Goal: Find specific page/section: Find specific page/section

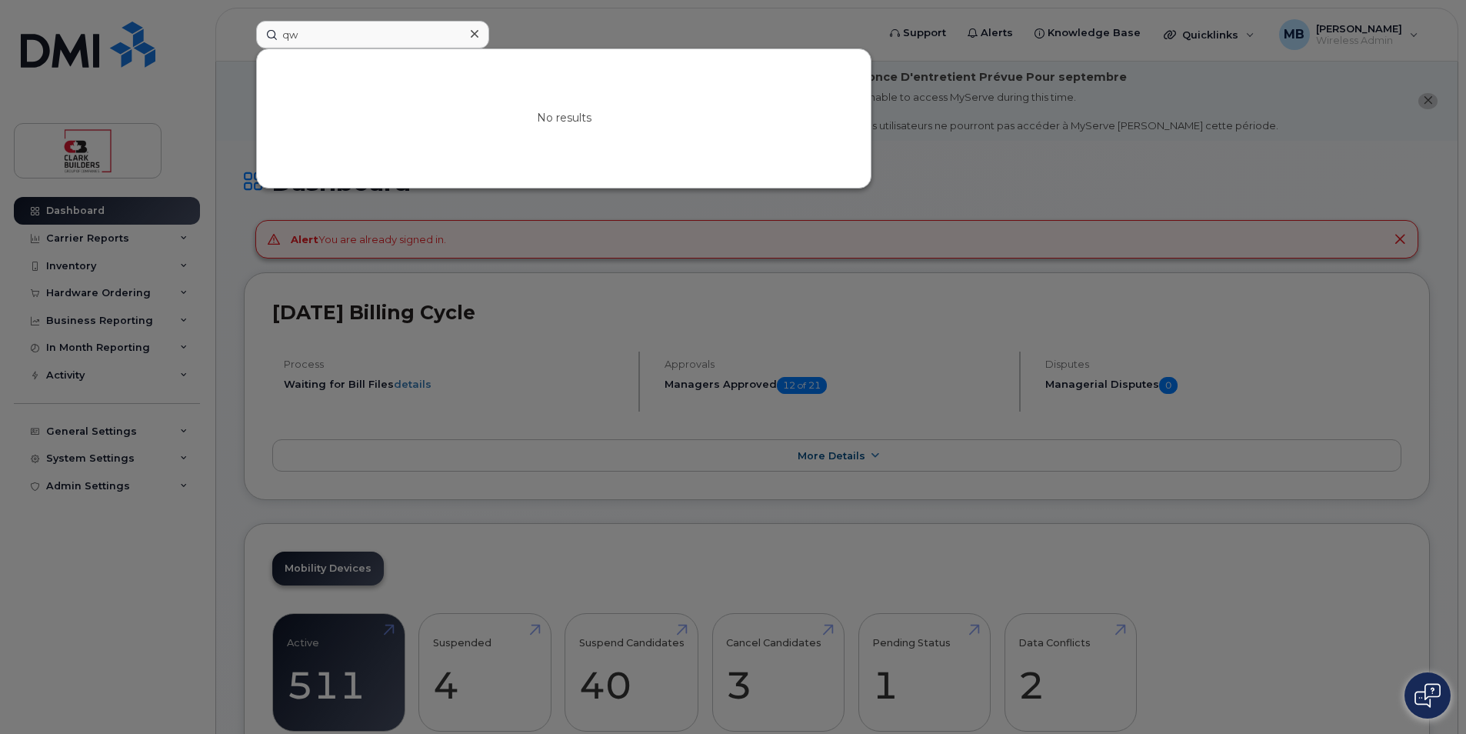
type input "q"
type input "Kweku"
click at [361, 34] on input "Kweku" at bounding box center [372, 35] width 233 height 28
click at [108, 52] on div at bounding box center [733, 367] width 1466 height 734
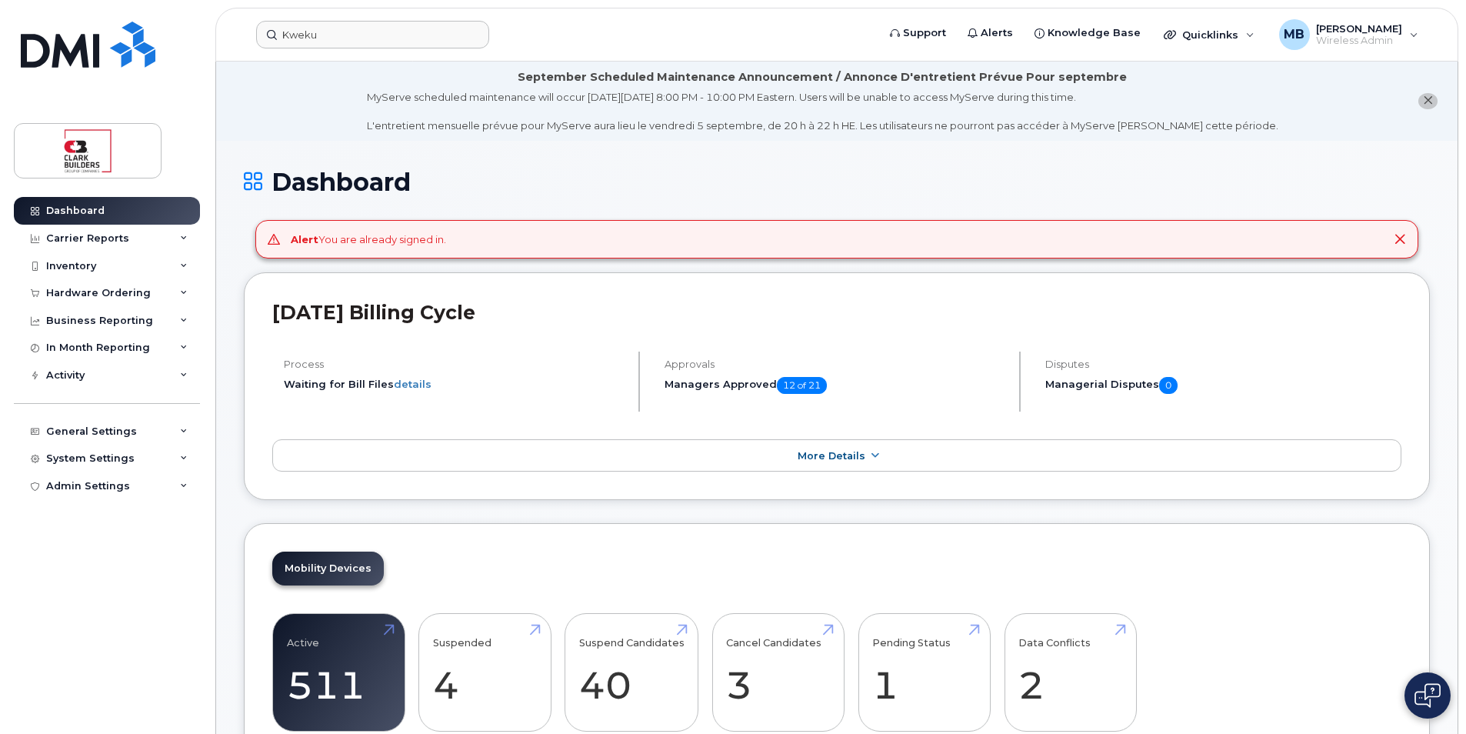
click at [381, 48] on header "Kweku Support Alerts Knowledge Base Quicklinks Suspend / Cancel Device Change S…" at bounding box center [836, 35] width 1243 height 54
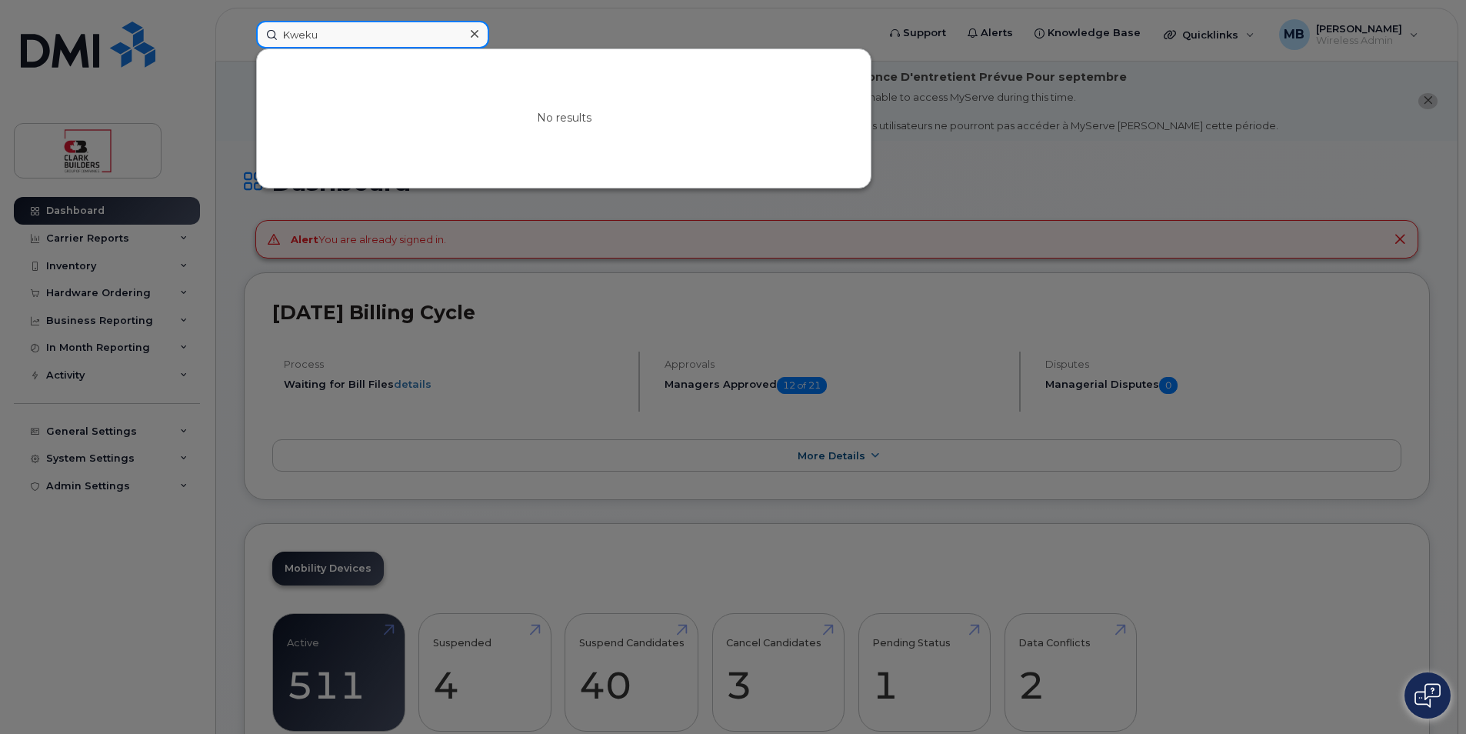
click at [373, 43] on input "Kweku" at bounding box center [372, 35] width 233 height 28
drag, startPoint x: 368, startPoint y: 37, endPoint x: 271, endPoint y: 55, distance: 98.6
click at [271, 48] on div "Kweku No results" at bounding box center [561, 35] width 611 height 28
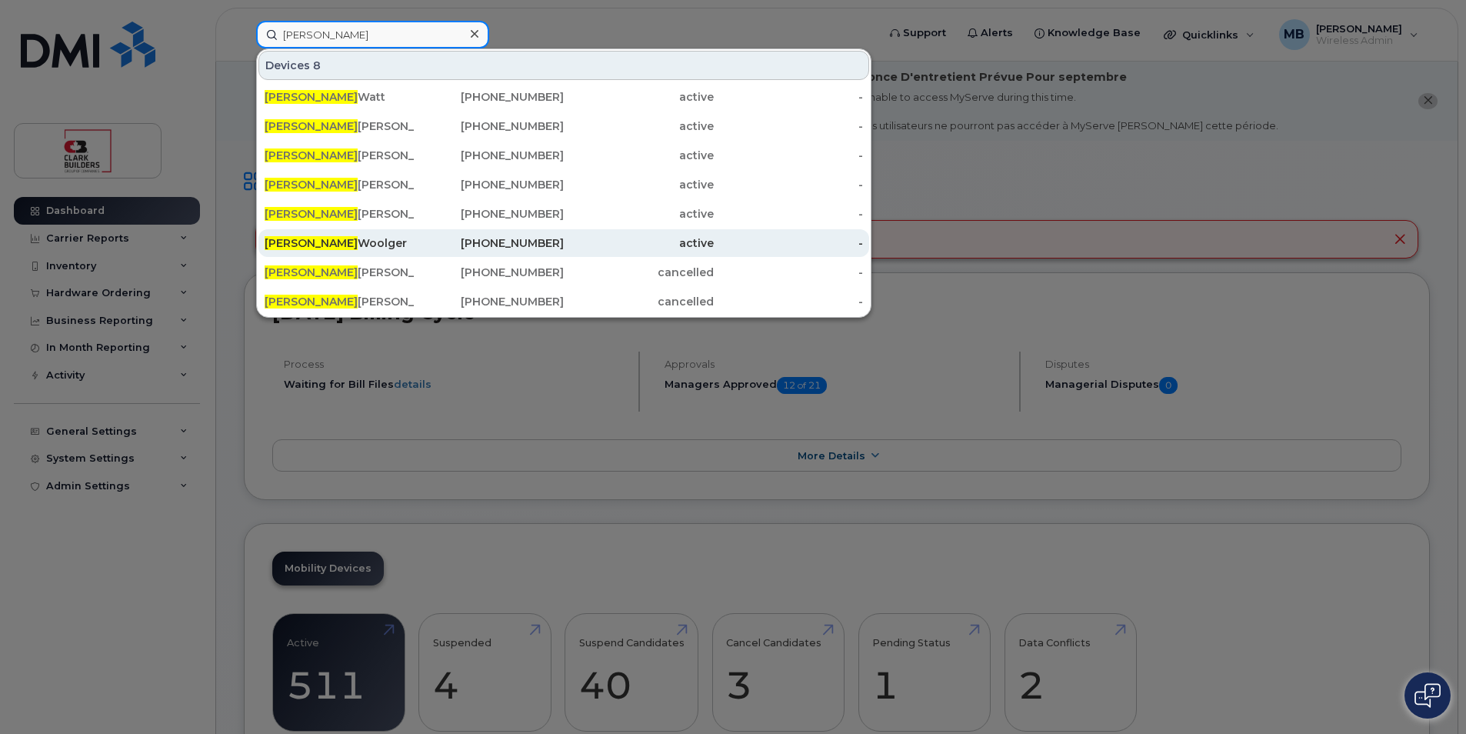
type input "[PERSON_NAME]"
click at [336, 248] on div "[PERSON_NAME]" at bounding box center [340, 242] width 150 height 15
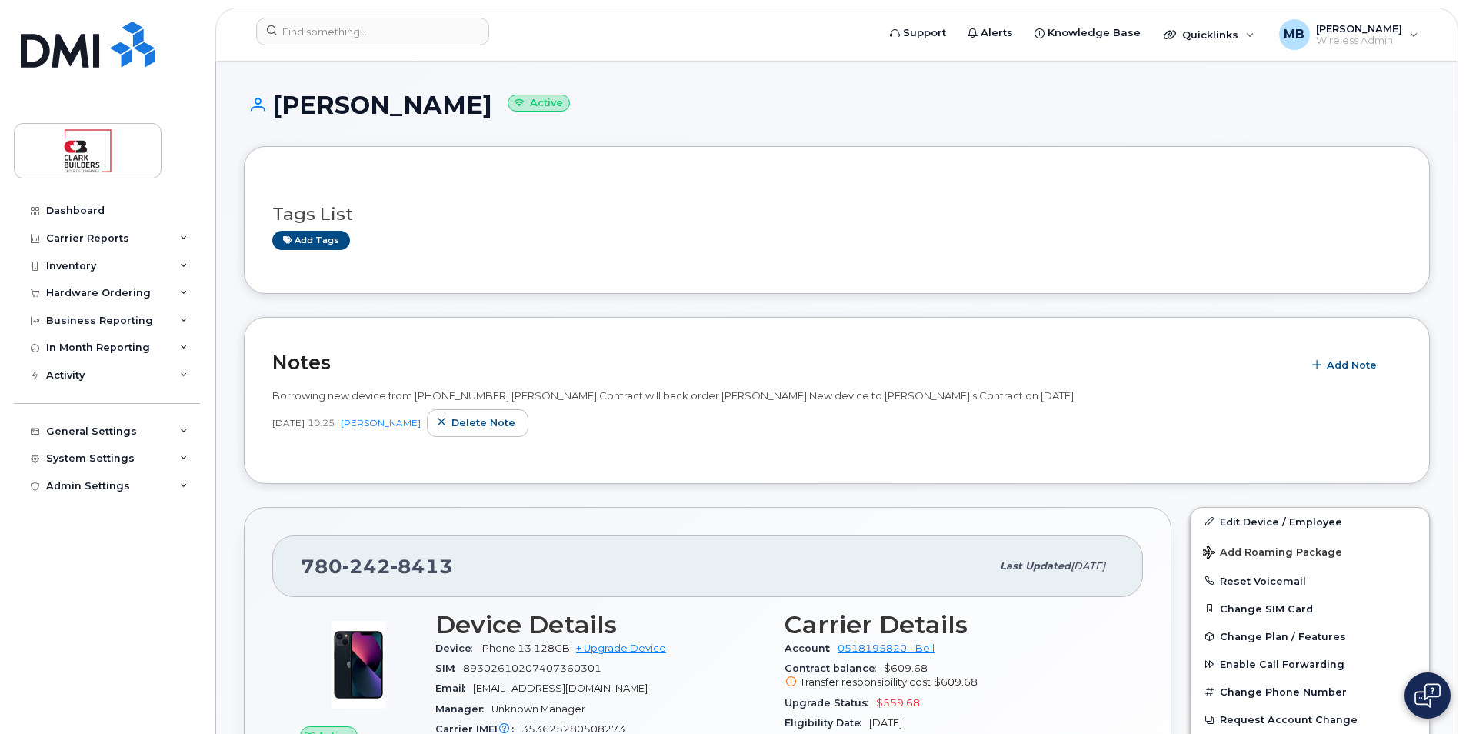
scroll to position [308, 0]
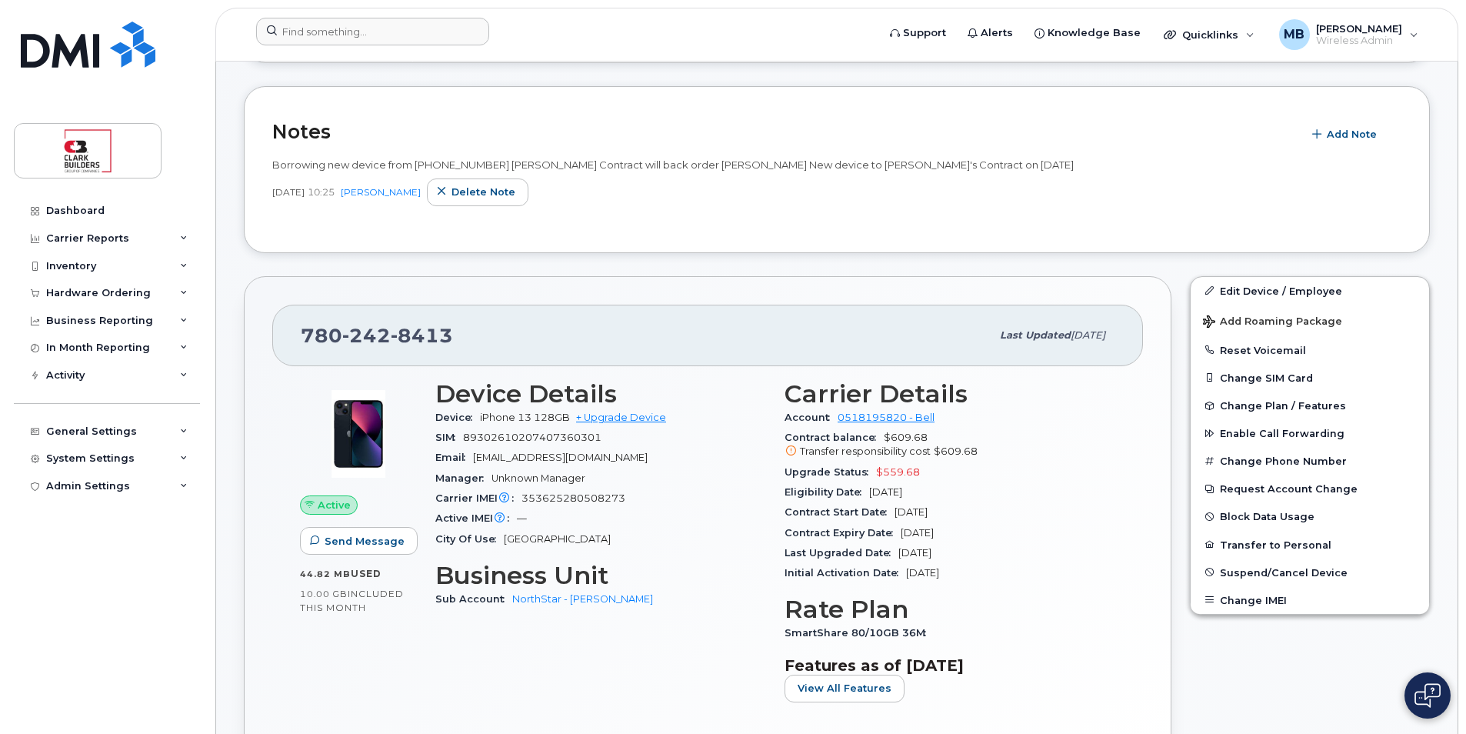
click at [813, 42] on form at bounding box center [561, 32] width 611 height 28
drag, startPoint x: 683, startPoint y: 65, endPoint x: 874, endPoint y: 111, distance: 197.1
click at [874, 111] on div "Notes Add Note Borrowing new device from 587-338-8368 Kyle Adzich's Contract wi…" at bounding box center [837, 169] width 1186 height 167
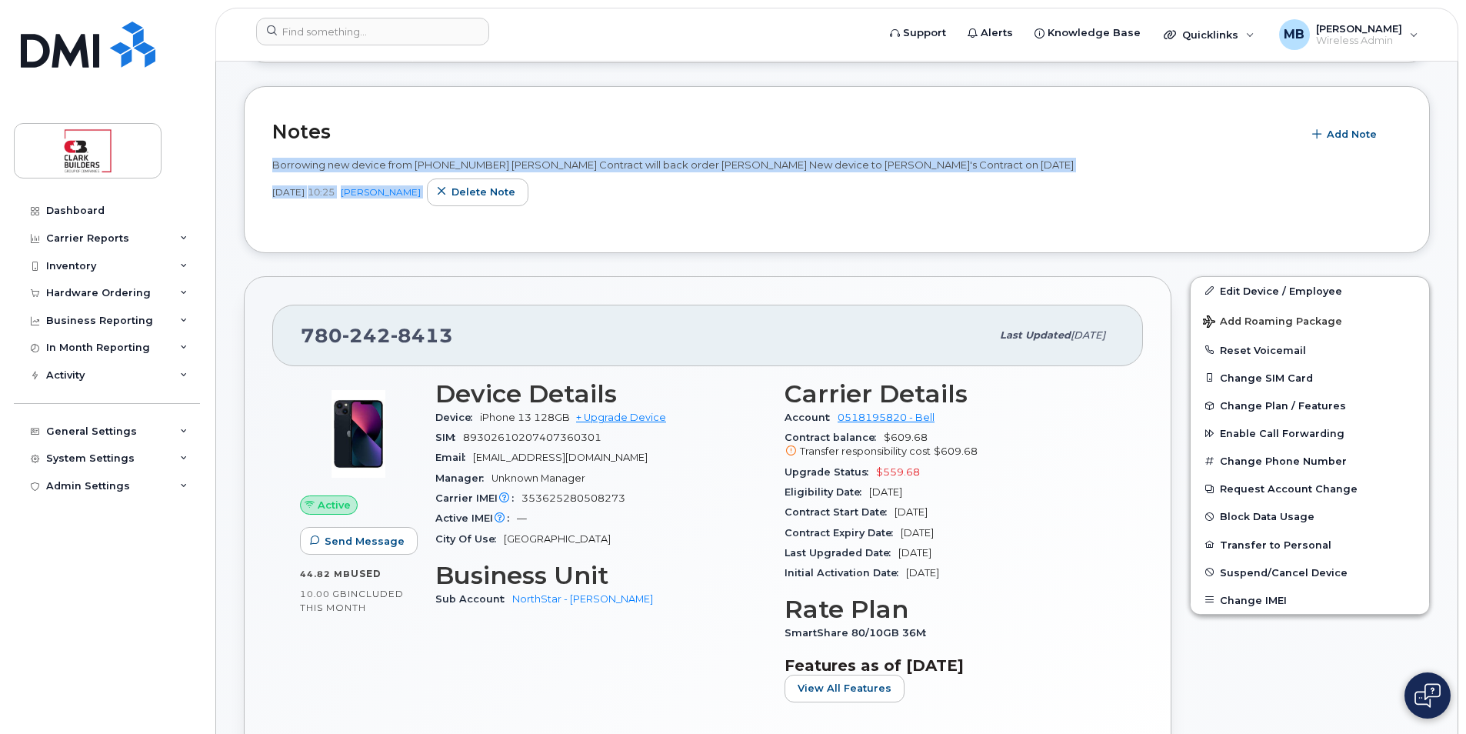
drag, startPoint x: 702, startPoint y: 78, endPoint x: 810, endPoint y: 238, distance: 193.4
click at [810, 238] on div "Notes Add Note Borrowing new device from 587-338-8368 Kyle Adzich's Contract wi…" at bounding box center [837, 169] width 1186 height 167
drag, startPoint x: 789, startPoint y: 258, endPoint x: 686, endPoint y: 82, distance: 204.7
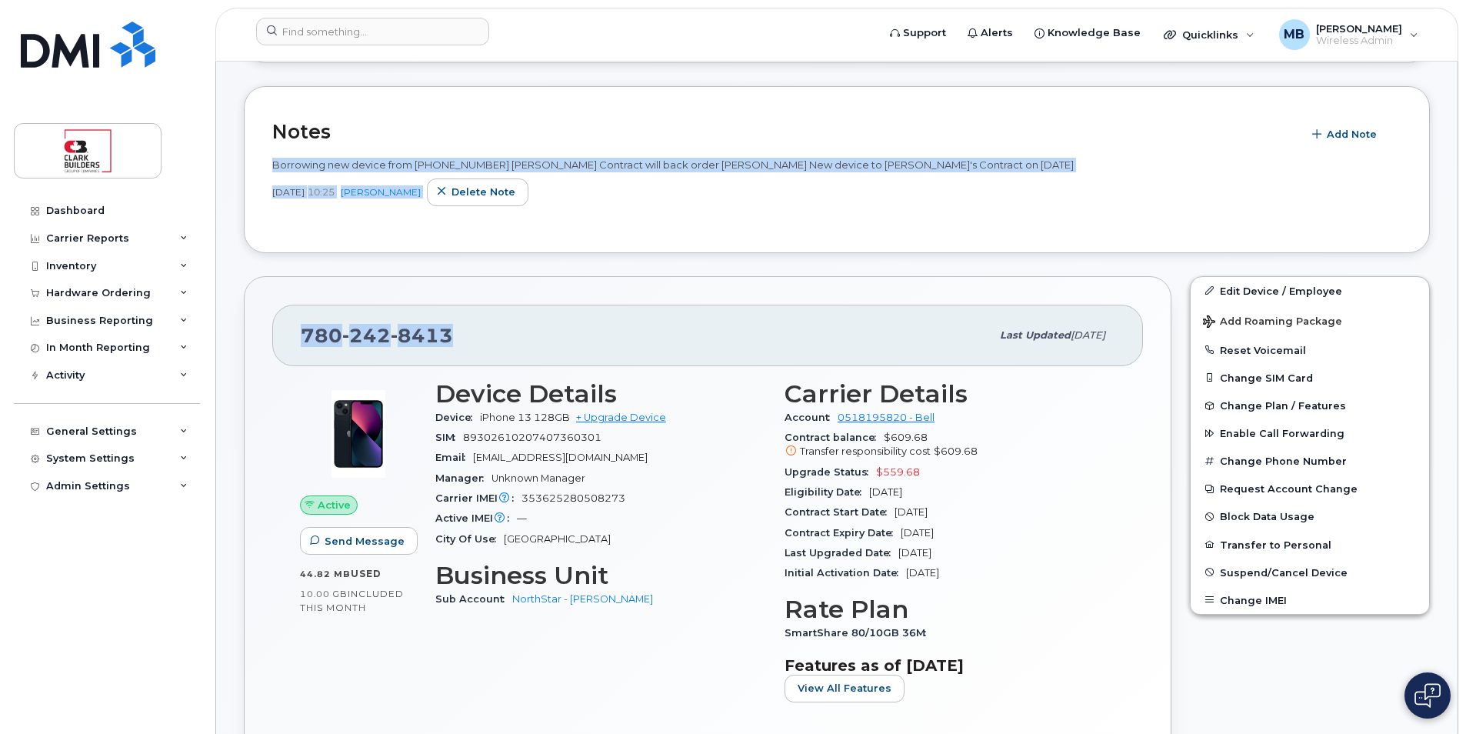
drag, startPoint x: 594, startPoint y: 69, endPoint x: 861, endPoint y: 236, distance: 315.4
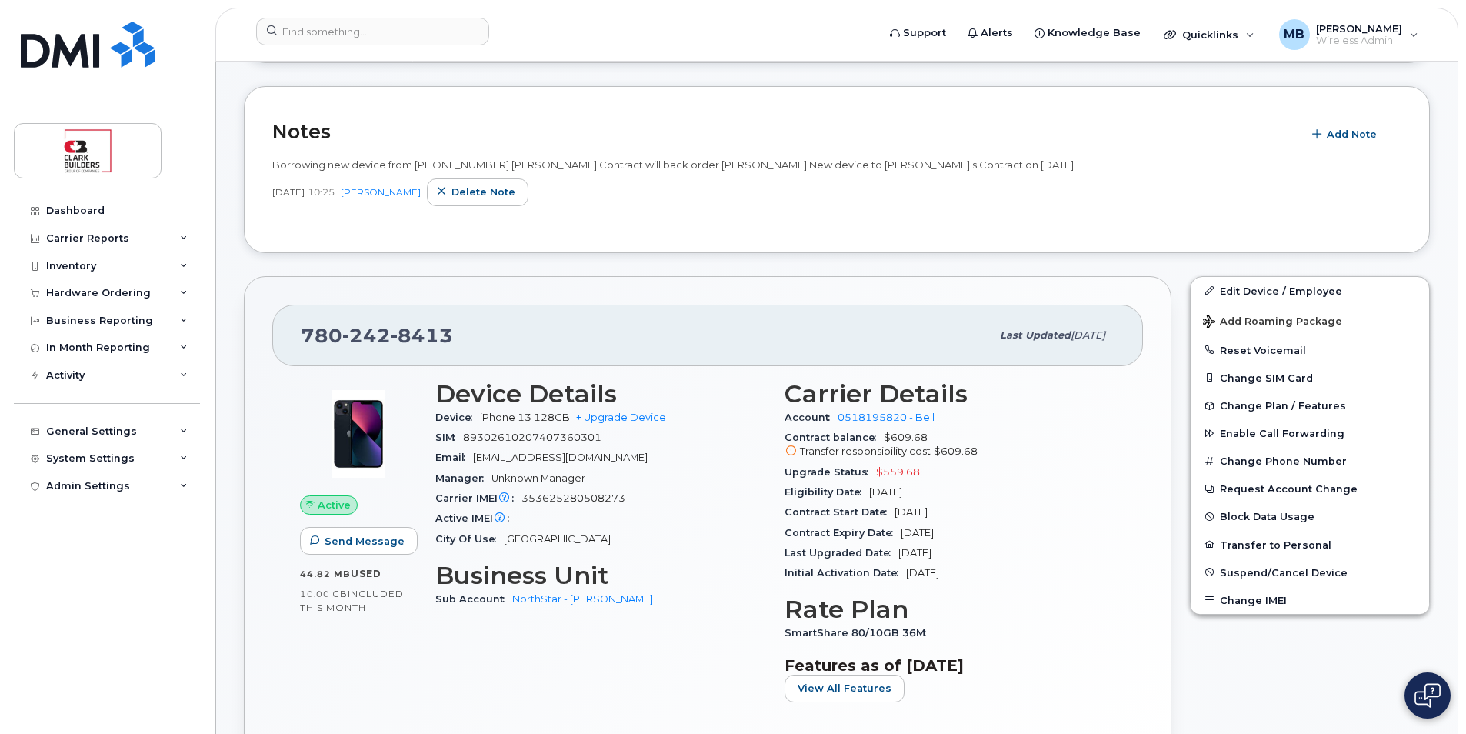
drag, startPoint x: 861, startPoint y: 236, endPoint x: 832, endPoint y: 257, distance: 35.8
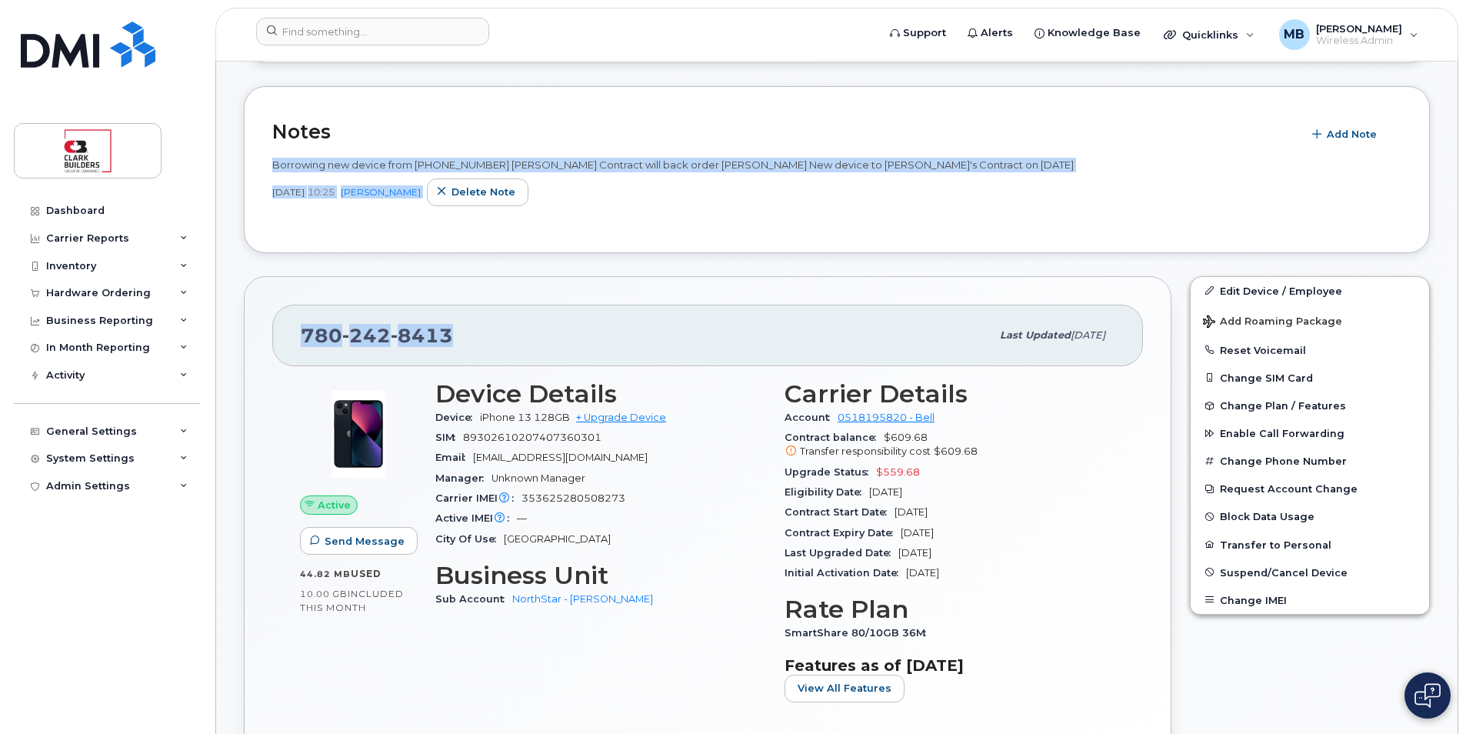
drag, startPoint x: 797, startPoint y: 271, endPoint x: 747, endPoint y: 71, distance: 207.0
drag, startPoint x: 747, startPoint y: 71, endPoint x: 724, endPoint y: 75, distance: 23.5
